Goal: Information Seeking & Learning: Find contact information

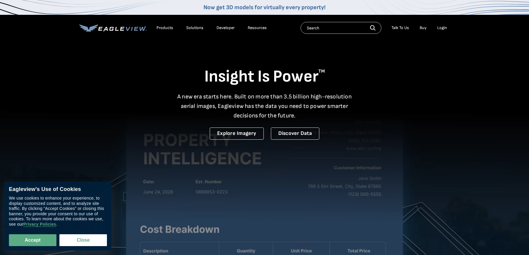
click at [444, 28] on div "Login" at bounding box center [442, 27] width 10 height 5
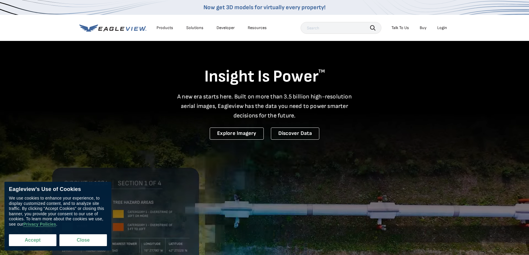
click at [39, 242] on button "Accept" at bounding box center [33, 241] width 48 height 12
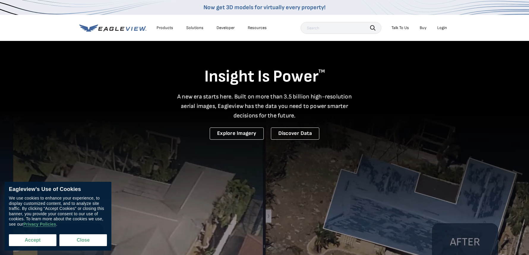
checkbox input "true"
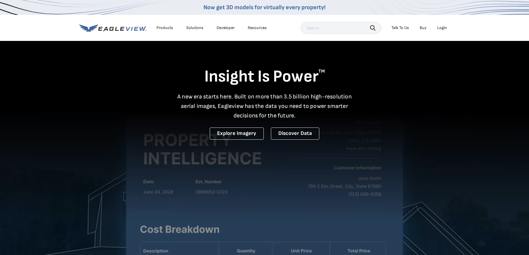
click at [443, 29] on div "Login" at bounding box center [442, 27] width 10 height 5
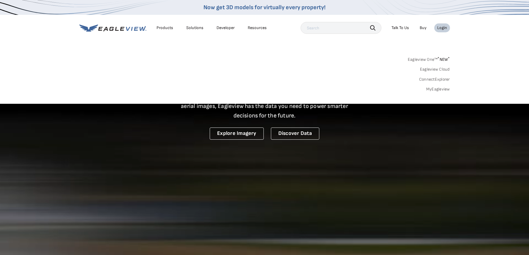
click at [435, 88] on link "MyEagleview" at bounding box center [438, 89] width 24 height 5
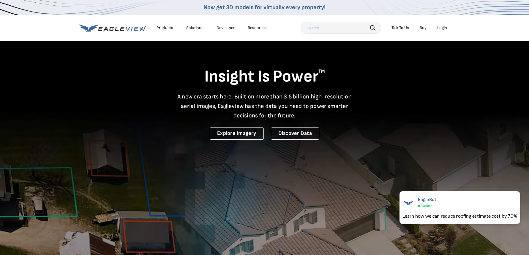
click at [405, 27] on div "Talk To Us" at bounding box center [400, 27] width 18 height 5
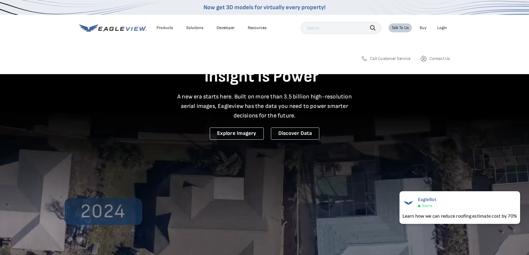
click at [386, 58] on span "Call Customer Service" at bounding box center [390, 58] width 40 height 5
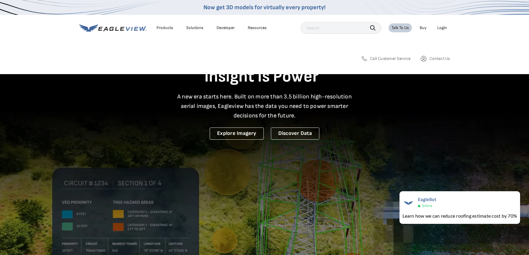
click at [377, 59] on span "Call Customer Service" at bounding box center [390, 58] width 40 height 5
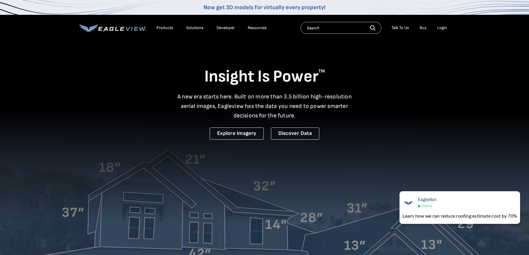
click at [403, 27] on div "Talk To Us" at bounding box center [400, 27] width 18 height 5
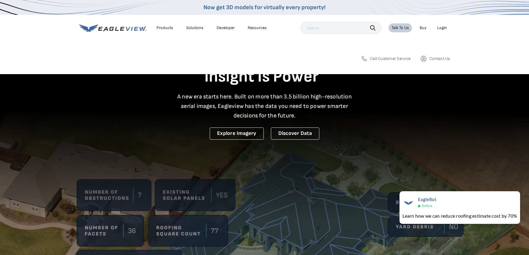
click at [393, 61] on span "Call Customer Service" at bounding box center [390, 58] width 40 height 5
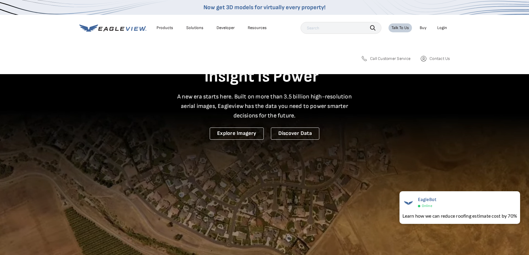
click at [442, 61] on span "Contact Us" at bounding box center [439, 58] width 20 height 5
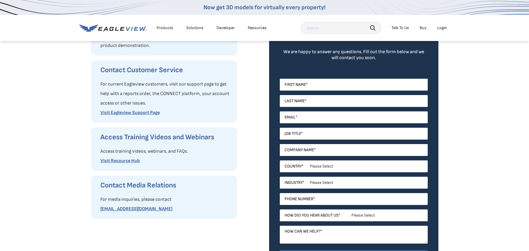
scroll to position [89, 0]
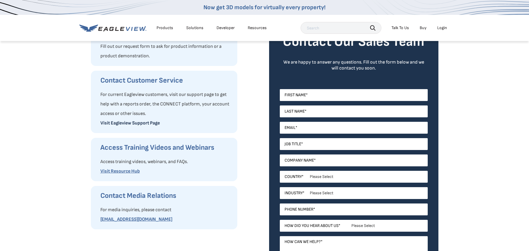
click at [133, 123] on link "Visit Eagleview Support Page" at bounding box center [129, 123] width 59 height 6
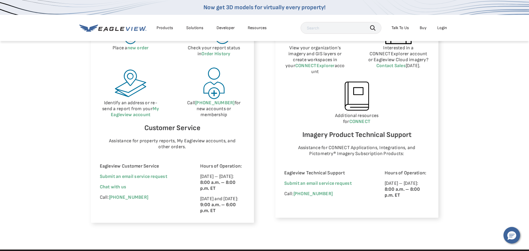
scroll to position [327, 0]
